Goal: Information Seeking & Learning: Learn about a topic

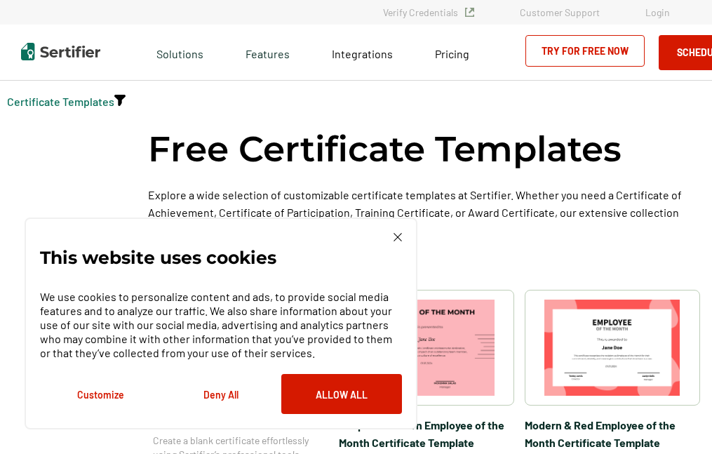
click at [395, 234] on img at bounding box center [398, 237] width 8 height 8
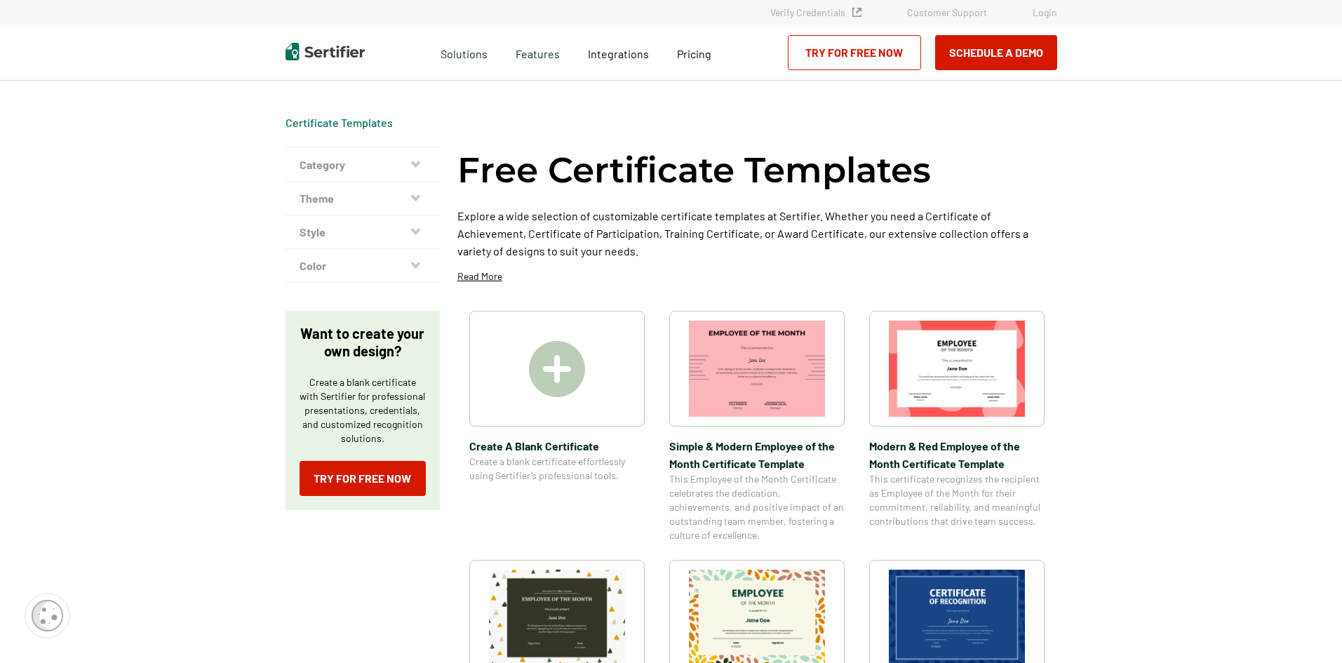
click at [558, 366] on img at bounding box center [557, 369] width 56 height 56
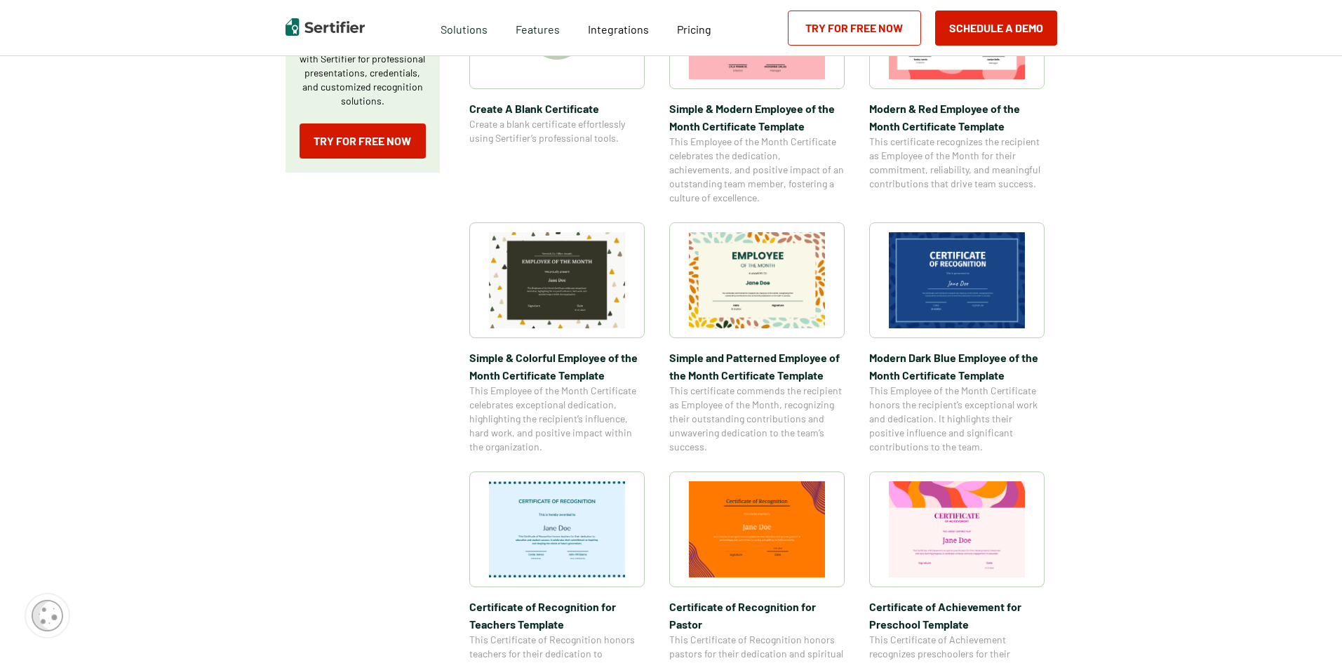
scroll to position [140, 0]
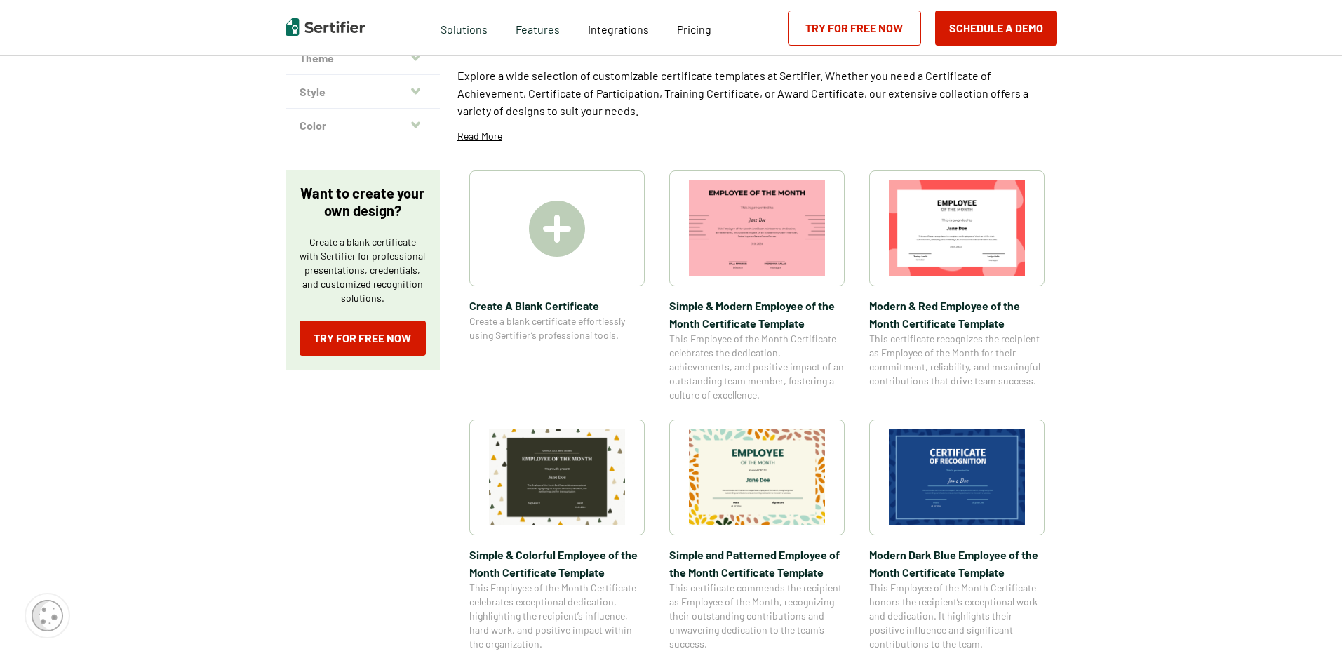
click at [711, 229] on img at bounding box center [957, 228] width 136 height 96
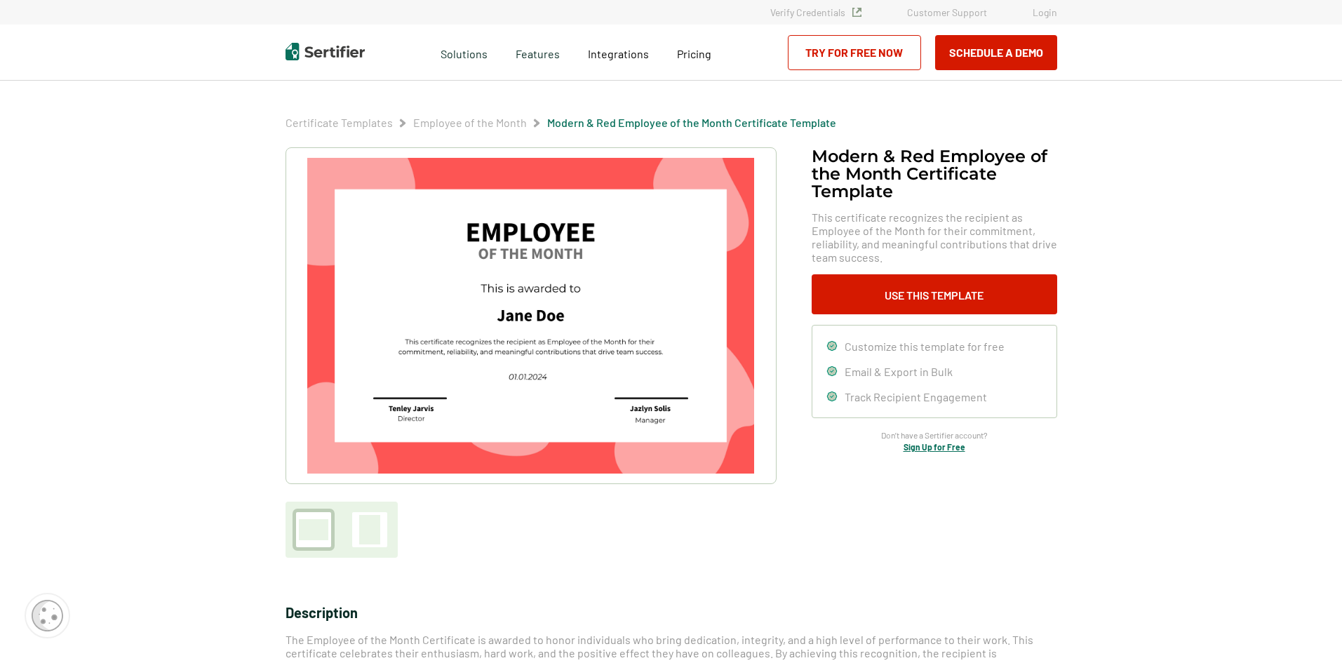
click at [366, 453] on div at bounding box center [369, 529] width 21 height 29
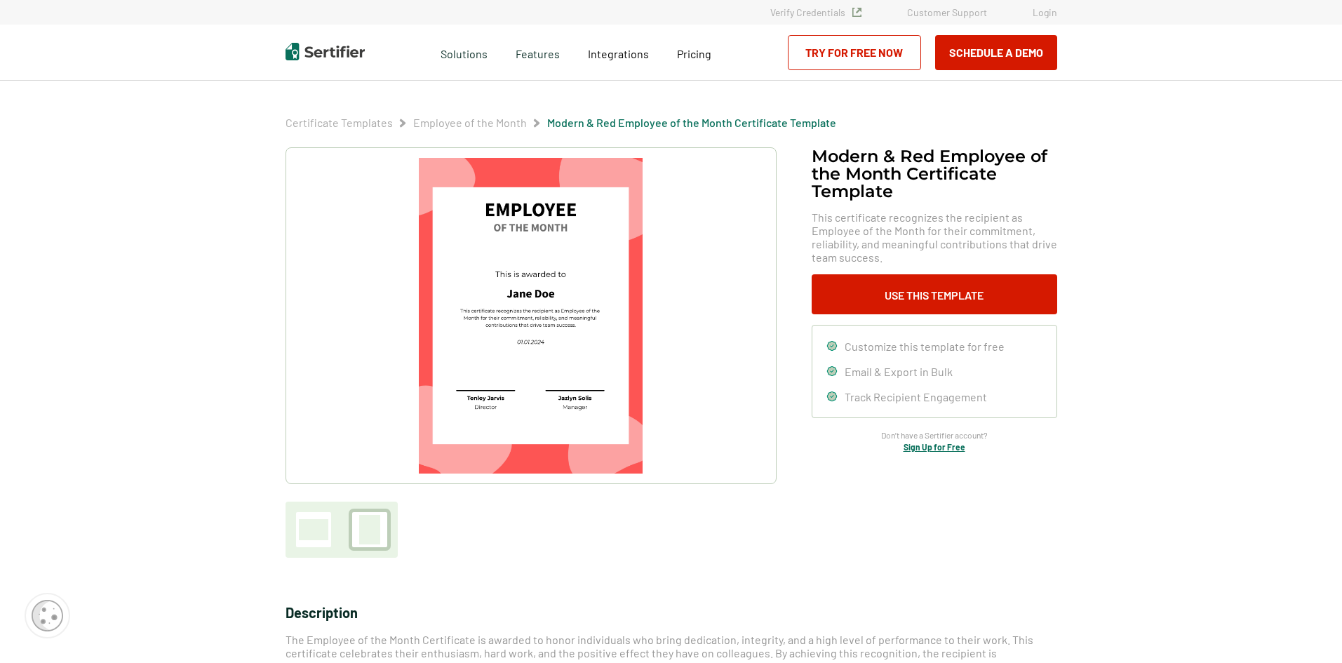
click at [310, 453] on div at bounding box center [313, 529] width 29 height 21
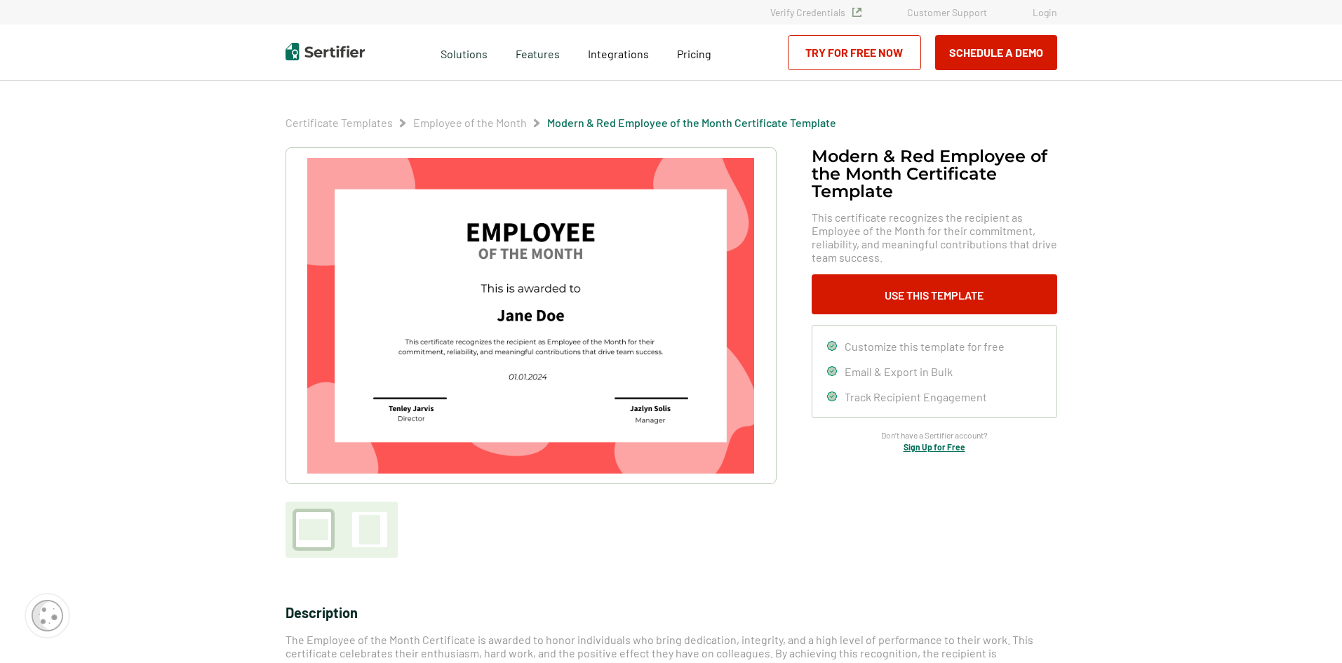
click at [365, 453] on div at bounding box center [369, 529] width 21 height 29
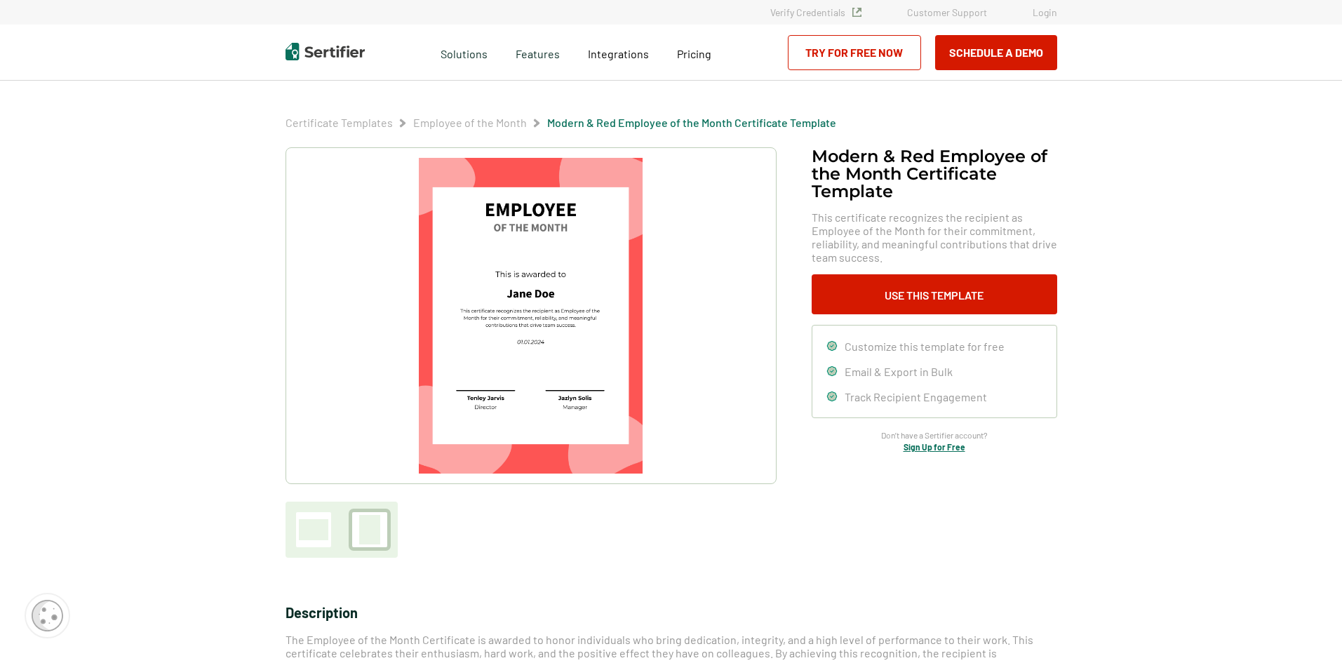
click at [318, 453] on div at bounding box center [313, 529] width 29 height 21
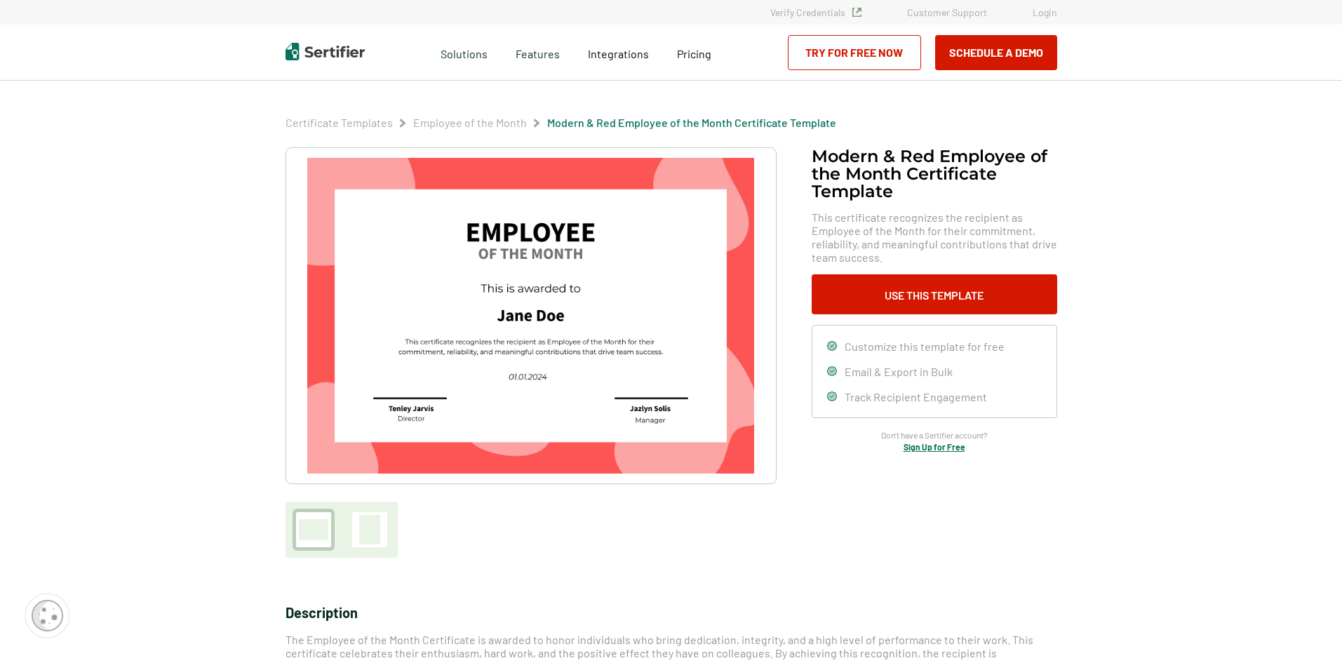
click at [366, 453] on div at bounding box center [369, 529] width 21 height 29
